Goal: Task Accomplishment & Management: Use online tool/utility

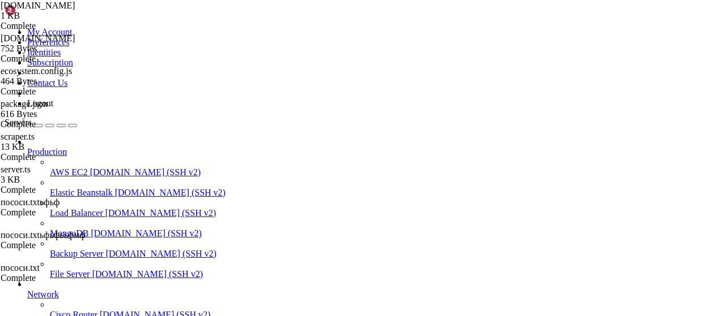
scroll to position [46, 0]
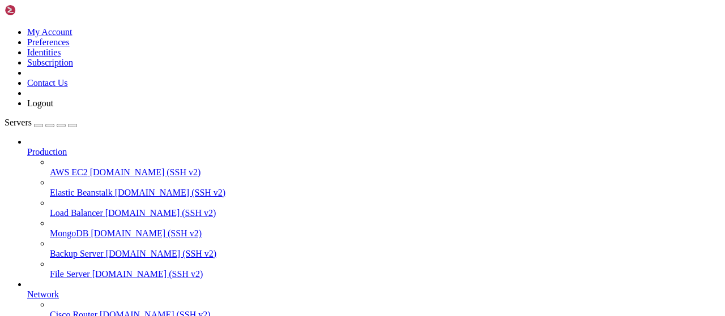
scroll to position [294, 0]
type input "/root/bot-bypass"
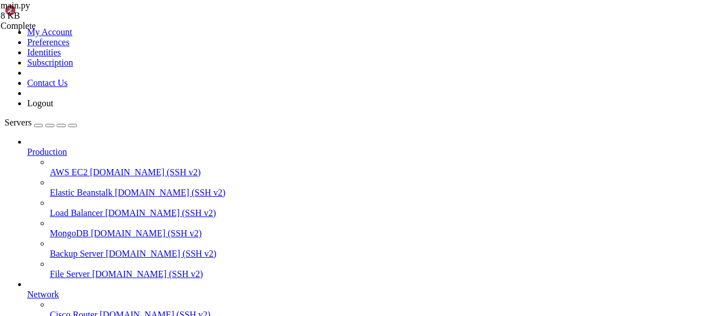
drag, startPoint x: 348, startPoint y: 215, endPoint x: 314, endPoint y: 208, distance: 34.6
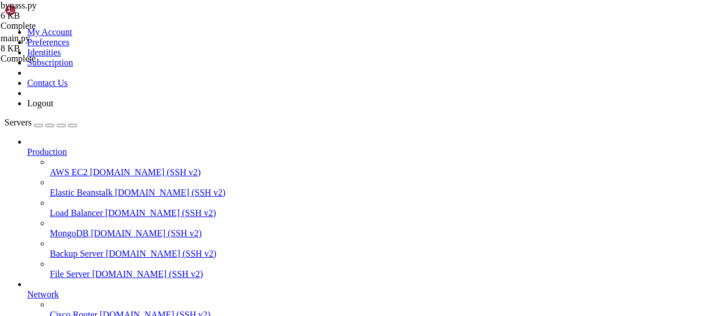
drag, startPoint x: 493, startPoint y: 294, endPoint x: 164, endPoint y: 59, distance: 404.3
type textarea "async def request_api_v2_bypass(api_url, api_key, url_to_bypass): try:"
